Goal: Communication & Community: Answer question/provide support

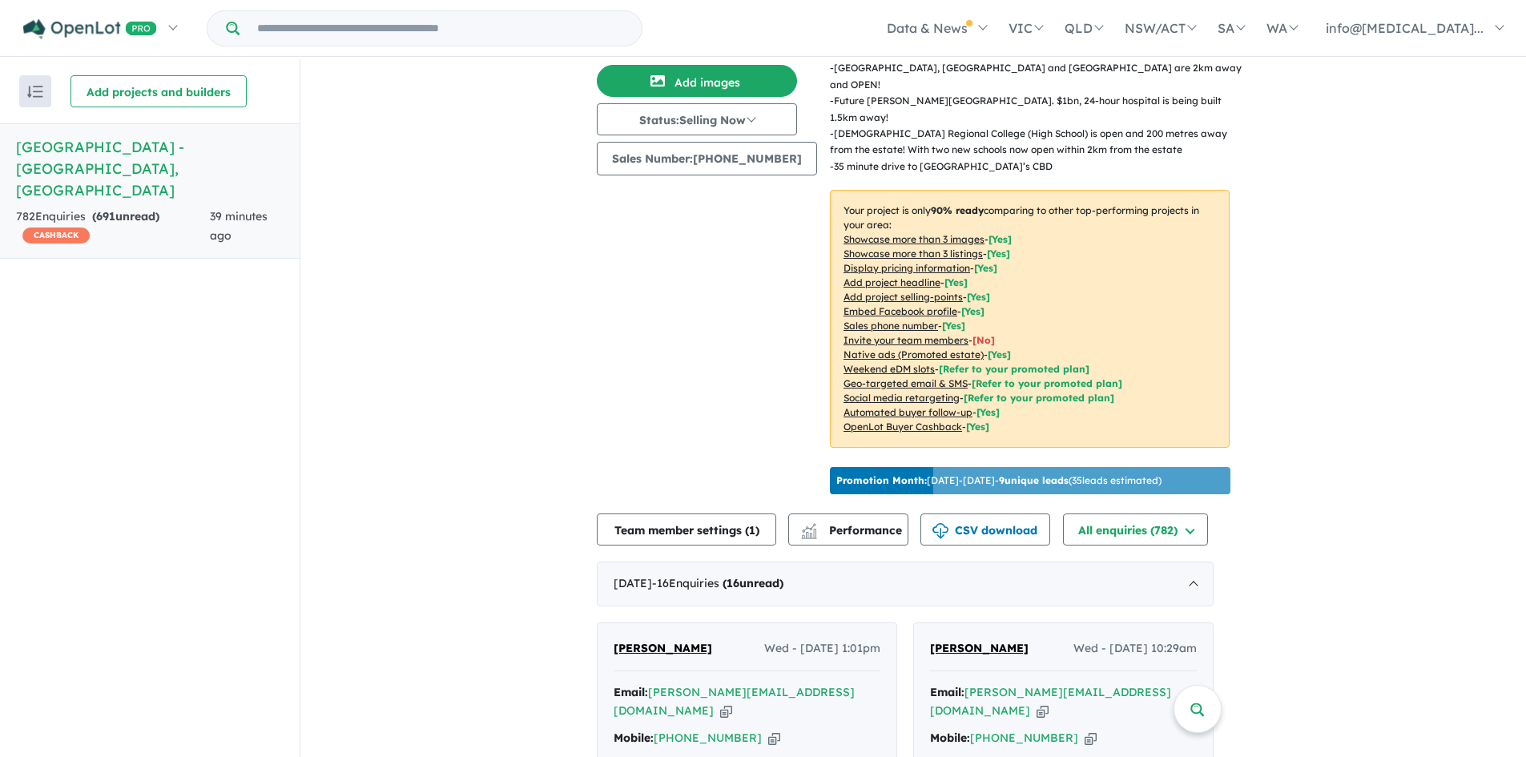
scroll to position [401, 0]
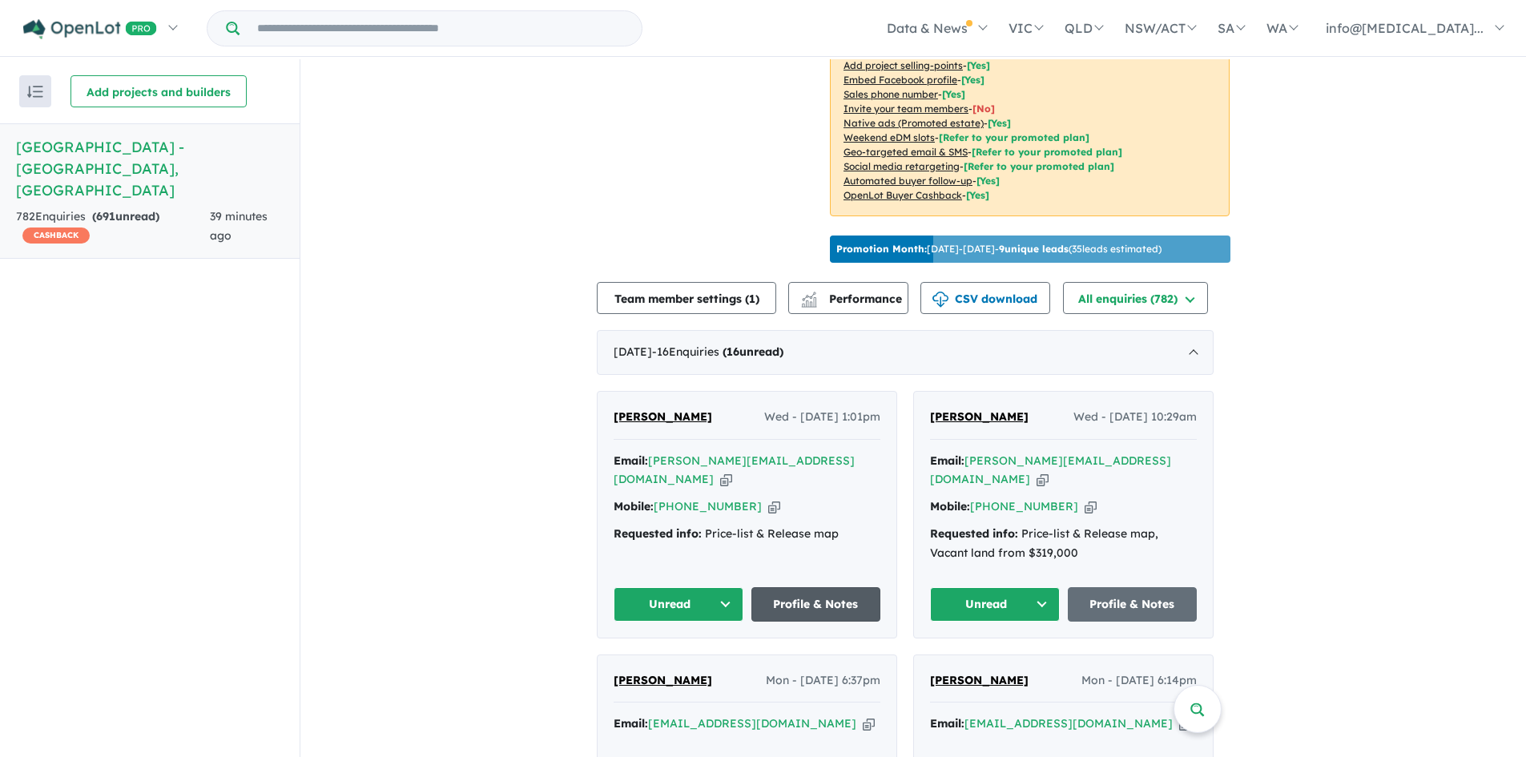
click at [750, 343] on link "Profile & Notes" at bounding box center [817, 604] width 130 height 34
click at [750, 343] on link "Profile & Notes" at bounding box center [1133, 604] width 130 height 34
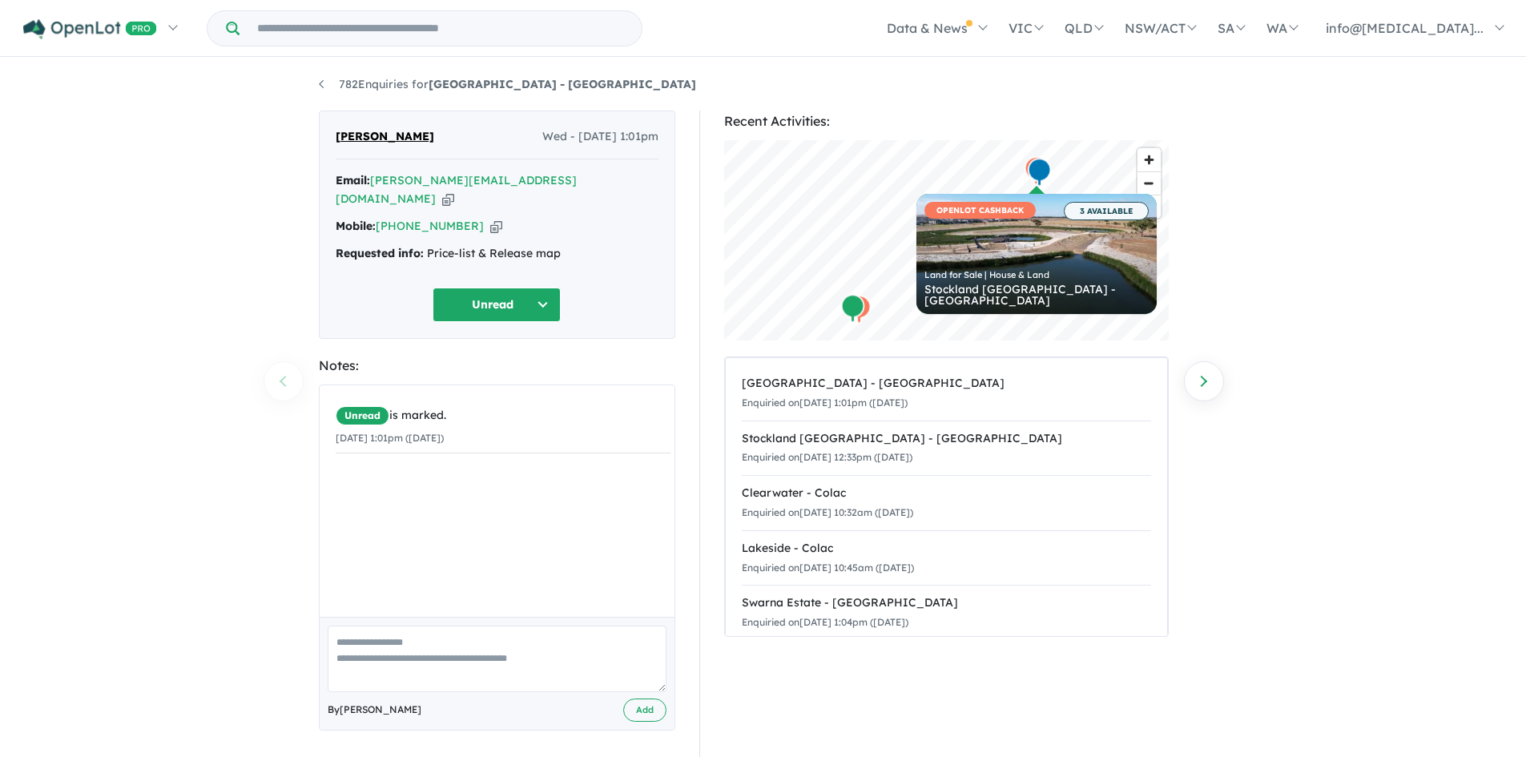
click at [132, 381] on div "782 Enquiries for Balmoral Estate - Strathtulloh Previous enquiry Next enquiry …" at bounding box center [763, 409] width 1526 height 700
